Goal: Answer question/provide support: Share knowledge or assist other users

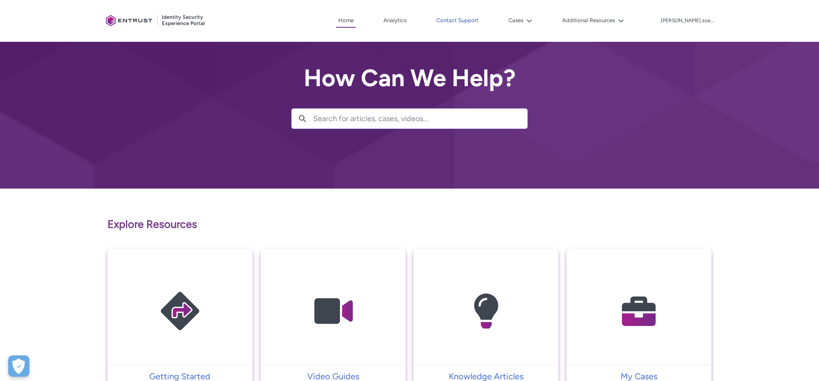
click at [473, 20] on link "Contact Support" at bounding box center [457, 20] width 46 height 13
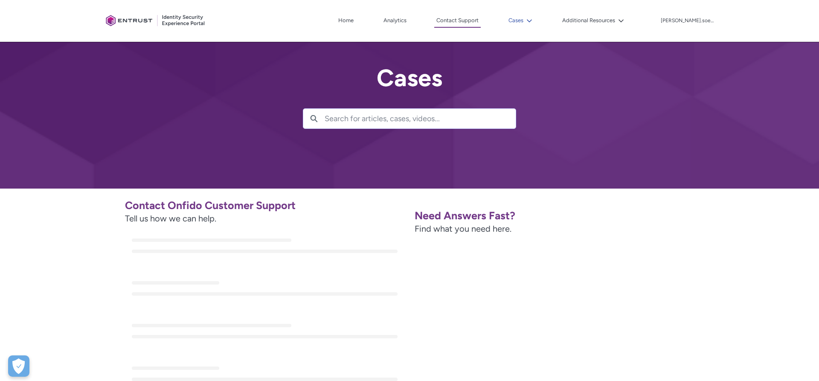
click at [532, 21] on lightning-icon at bounding box center [527, 20] width 9 height 6
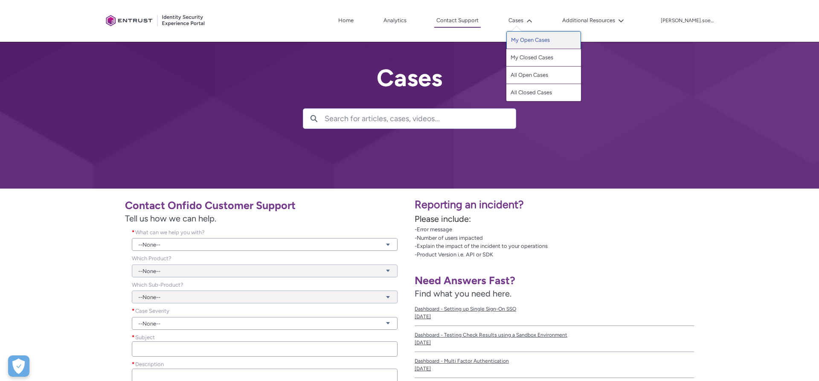
click at [554, 38] on link "My Open Cases" at bounding box center [543, 40] width 75 height 18
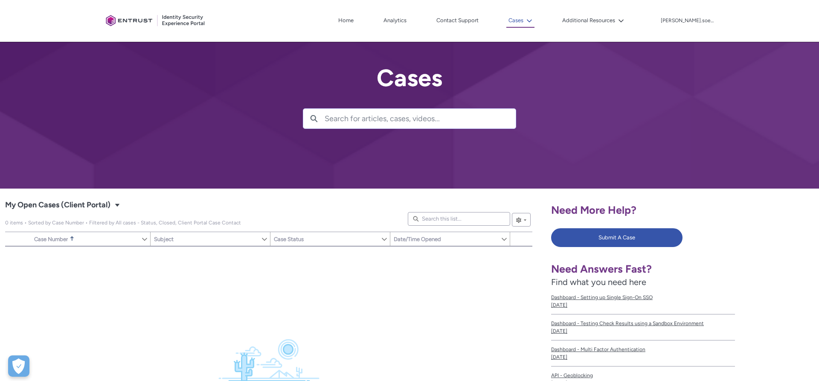
click at [532, 20] on lightning-icon at bounding box center [527, 20] width 9 height 6
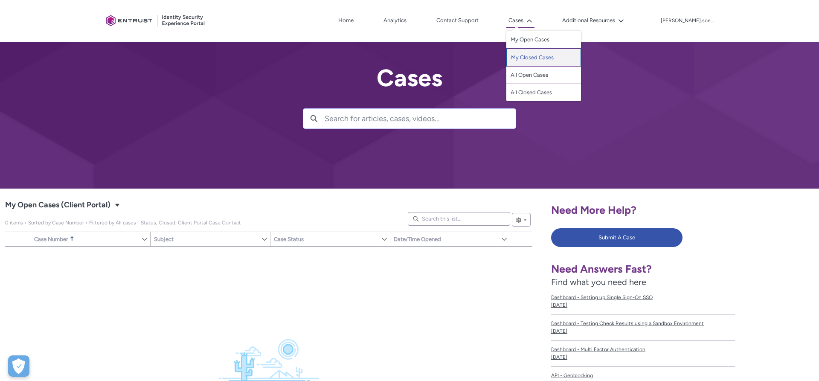
click at [545, 56] on link "My Closed Cases" at bounding box center [543, 58] width 75 height 18
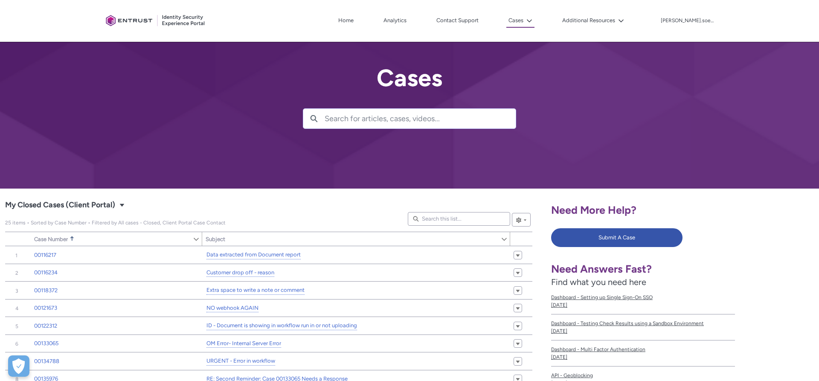
scroll to position [392, 0]
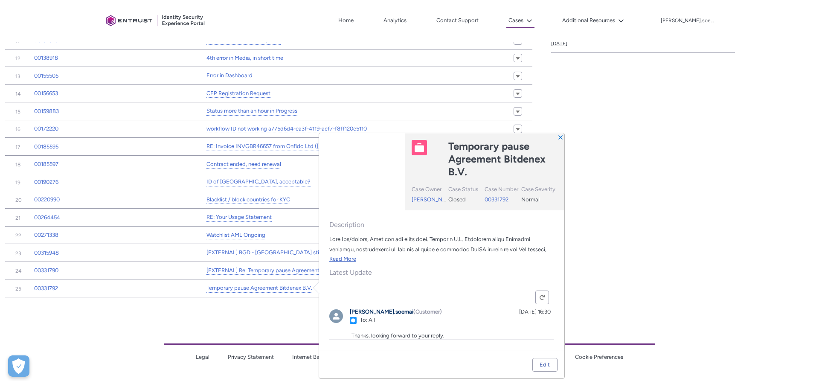
click at [345, 259] on link "Read More" at bounding box center [342, 258] width 27 height 6
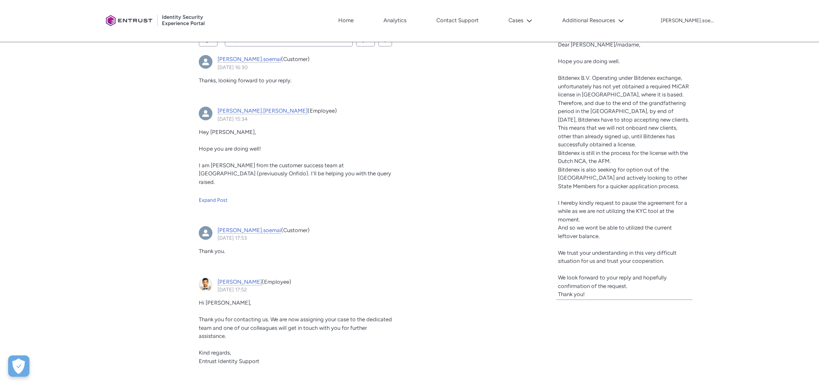
scroll to position [321, 0]
click at [600, 160] on lightning-formatted-text "Dear Sir/madame, Hope you are doing well. Bitdenex B.V. Operating under Bitdene…" at bounding box center [623, 168] width 131 height 256
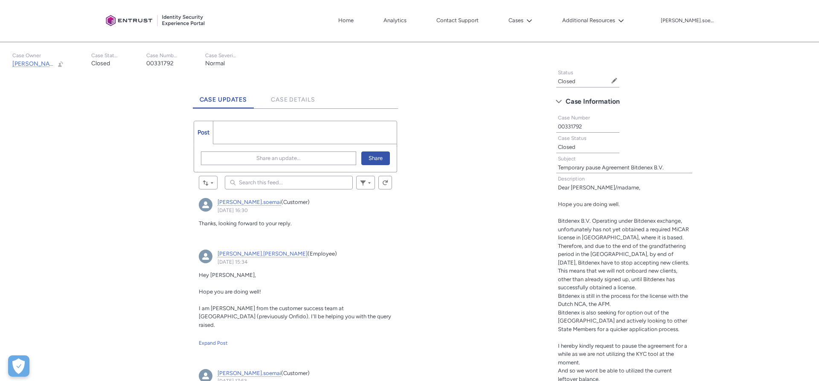
scroll to position [104, 0]
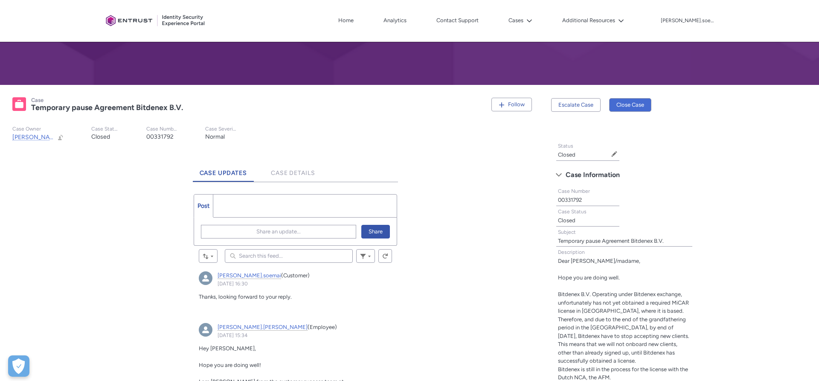
click at [282, 208] on ul "Post More" at bounding box center [296, 205] width 204 height 23
drag, startPoint x: 236, startPoint y: 218, endPoint x: 243, endPoint y: 208, distance: 12.9
click at [238, 215] on div "Post More Share an update... Share" at bounding box center [296, 220] width 204 height 52
click at [245, 204] on ul "Post More" at bounding box center [296, 205] width 204 height 23
drag, startPoint x: 242, startPoint y: 227, endPoint x: 240, endPoint y: 234, distance: 6.7
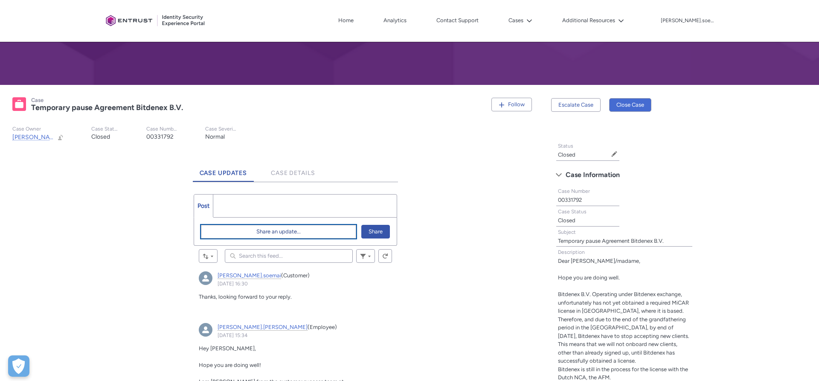
click at [240, 233] on button "Share an update..." at bounding box center [279, 232] width 156 height 14
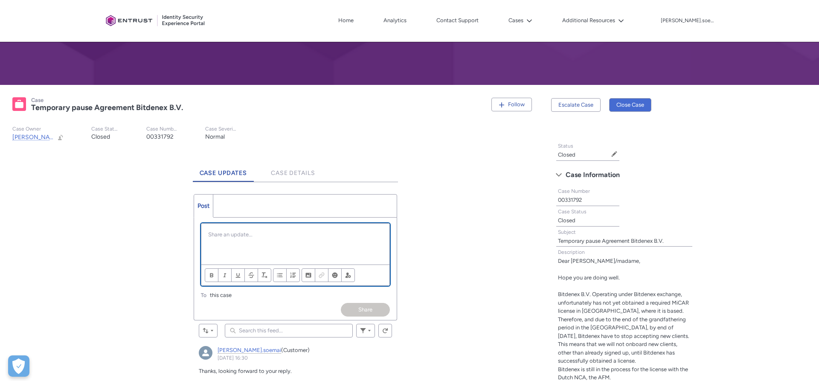
scroll to position [99, 0]
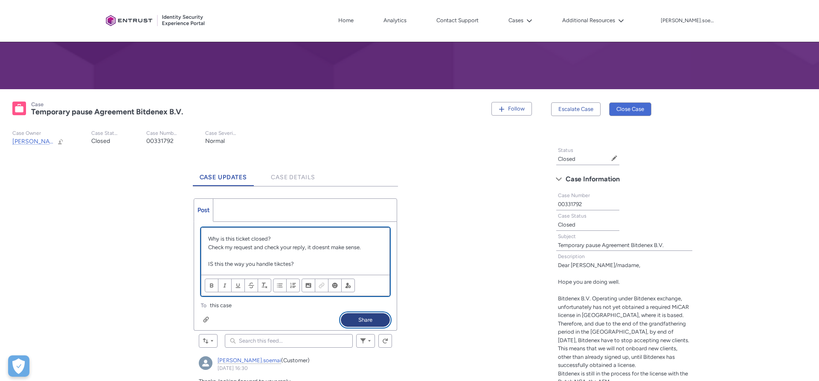
click at [377, 319] on button "Share" at bounding box center [365, 320] width 49 height 14
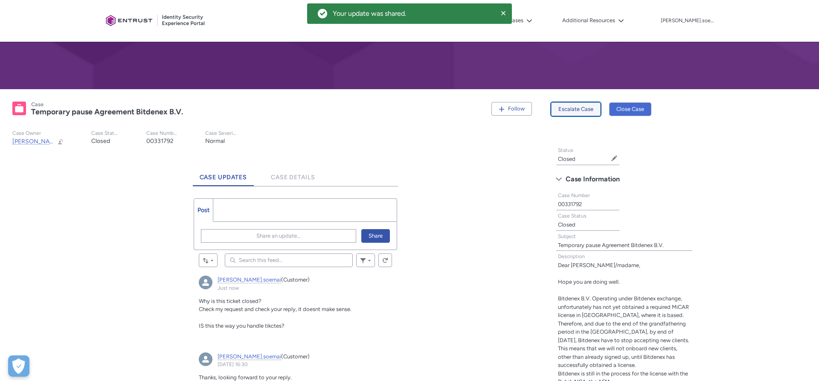
click at [572, 111] on button "Escalate Case" at bounding box center [575, 109] width 49 height 14
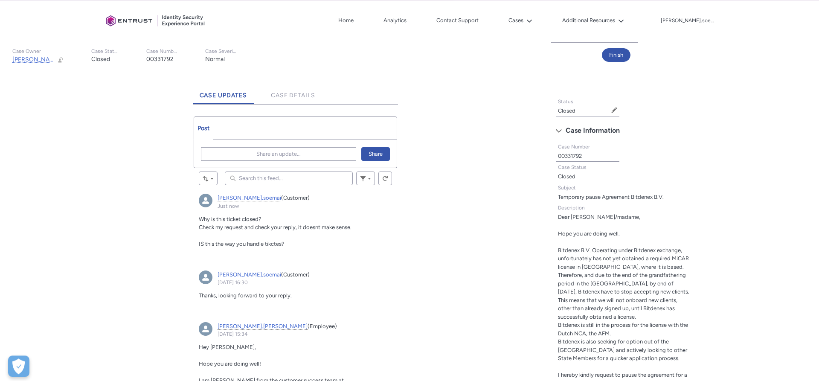
scroll to position [180, 0]
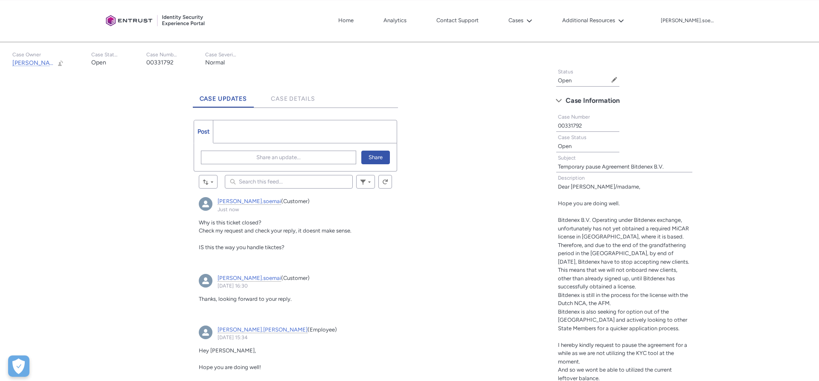
scroll to position [93, 0]
